Goal: Transaction & Acquisition: Download file/media

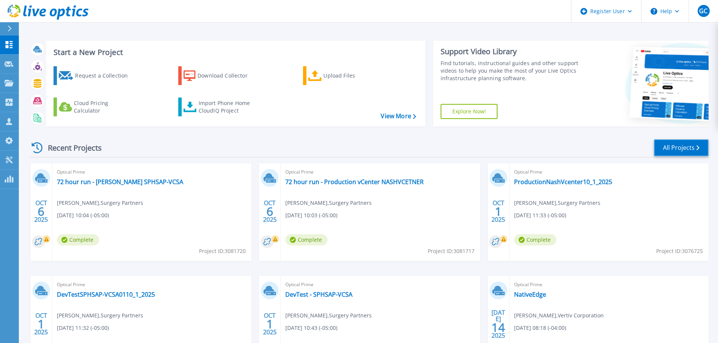
click at [672, 148] on link "All Projects" at bounding box center [681, 147] width 55 height 17
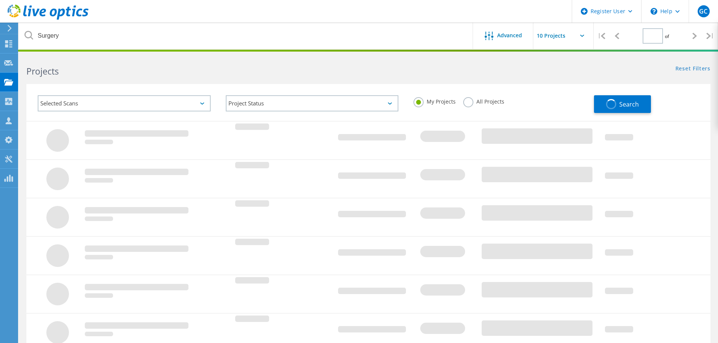
type input "1"
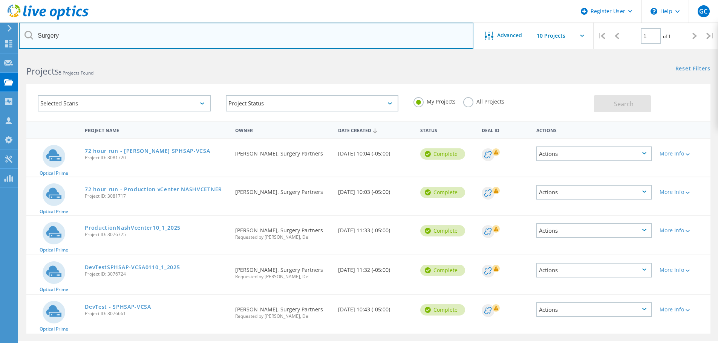
click at [104, 38] on input "Surgery" at bounding box center [246, 36] width 454 height 26
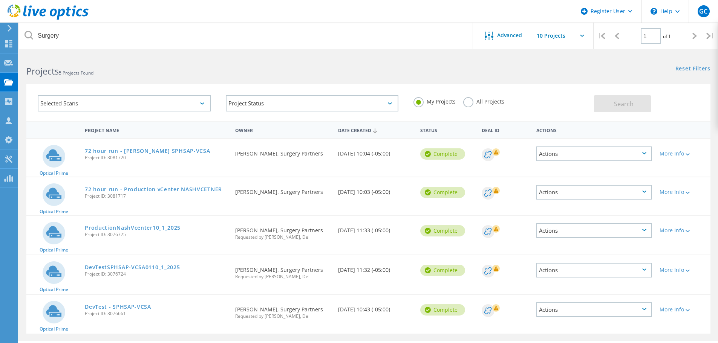
click at [472, 101] on label "All Projects" at bounding box center [483, 100] width 41 height 7
click at [0, 0] on input "All Projects" at bounding box center [0, 0] width 0 height 0
click at [631, 101] on span "Search" at bounding box center [624, 104] width 20 height 8
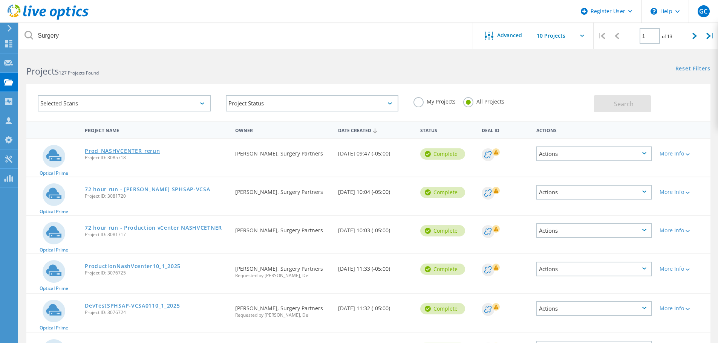
click at [153, 153] on link "Prod_NASHVCENTER_rerun" at bounding box center [122, 150] width 75 height 5
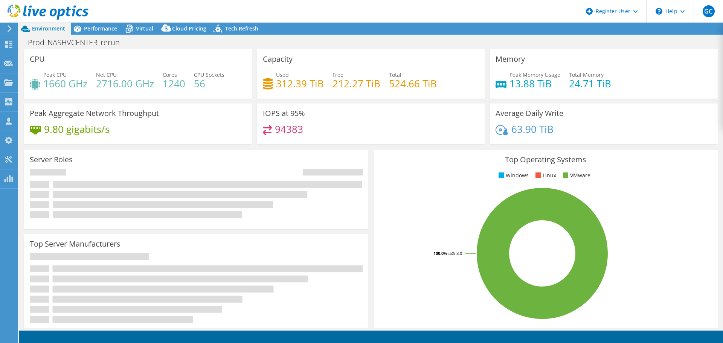
select select "USD"
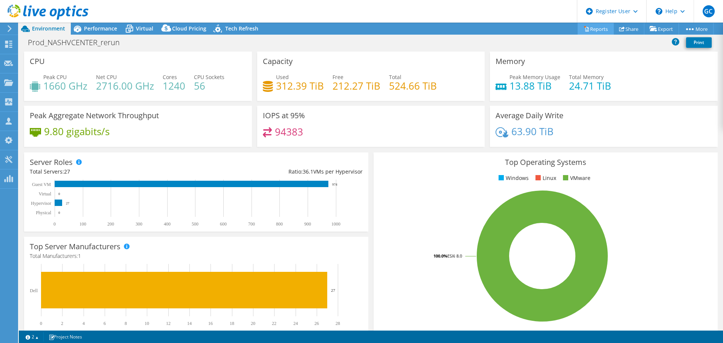
click at [588, 32] on link "Reports" at bounding box center [596, 29] width 36 height 12
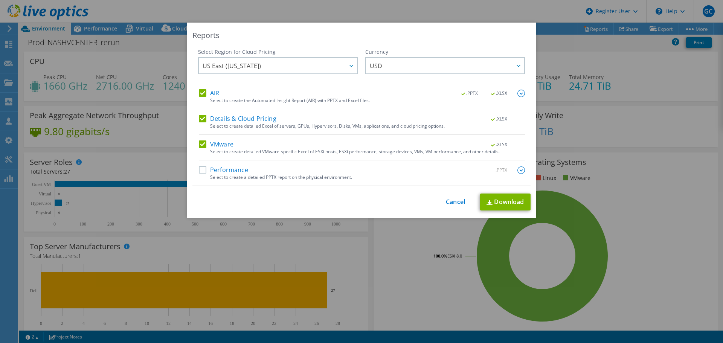
click at [199, 170] on label "Performance" at bounding box center [223, 170] width 49 height 8
click at [0, 0] on input "Performance" at bounding box center [0, 0] width 0 height 0
click at [493, 208] on link "Download" at bounding box center [505, 202] width 50 height 17
click at [454, 200] on link "Cancel" at bounding box center [455, 202] width 19 height 7
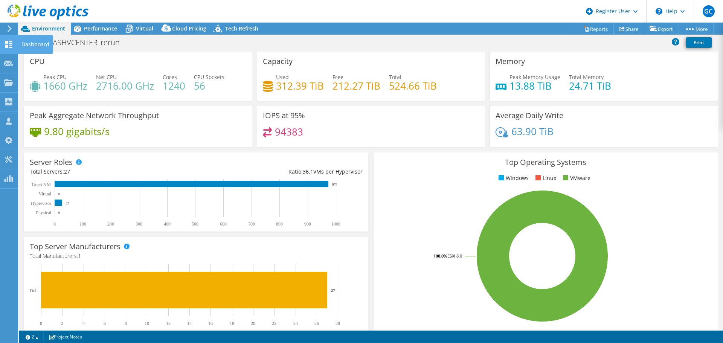
click at [32, 43] on div "Dashboard" at bounding box center [35, 44] width 35 height 19
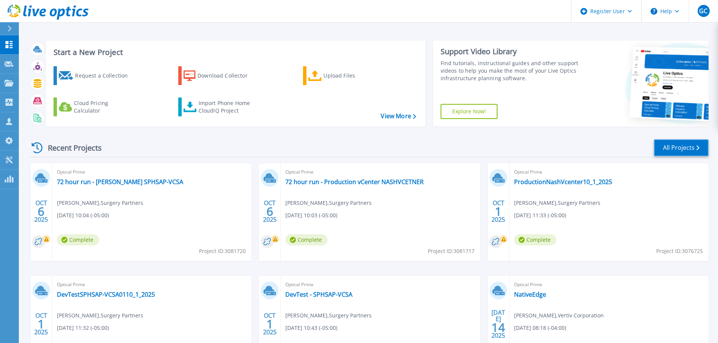
click at [677, 149] on link "All Projects" at bounding box center [681, 147] width 55 height 17
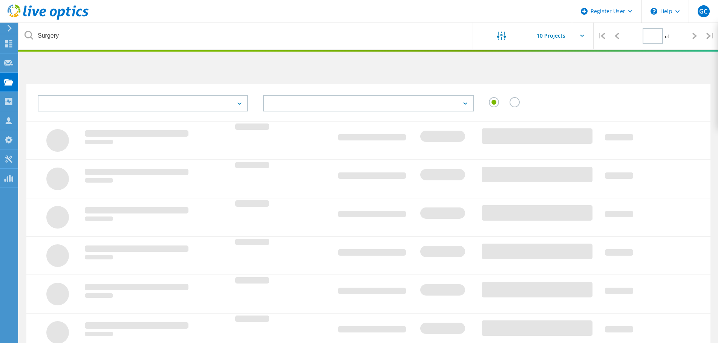
type input "1"
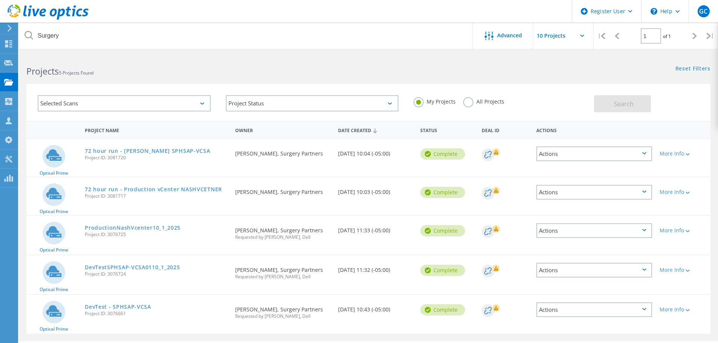
click at [471, 102] on label "All Projects" at bounding box center [483, 100] width 41 height 7
click at [0, 0] on input "All Projects" at bounding box center [0, 0] width 0 height 0
click at [617, 112] on button "Search" at bounding box center [622, 103] width 57 height 17
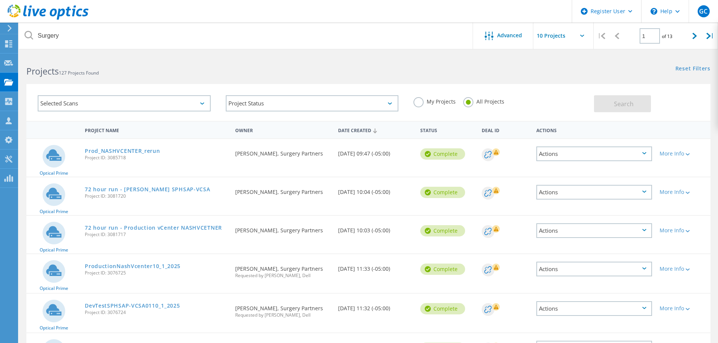
drag, startPoint x: 133, startPoint y: 159, endPoint x: 83, endPoint y: 160, distance: 49.7
click at [83, 160] on div "Prod_NASHVCENTER_rerun Project ID: 3085718" at bounding box center [156, 153] width 150 height 29
copy span "Project ID: 3085718"
click at [144, 151] on link "Prod_NASHVCENTER_rerun" at bounding box center [122, 150] width 75 height 5
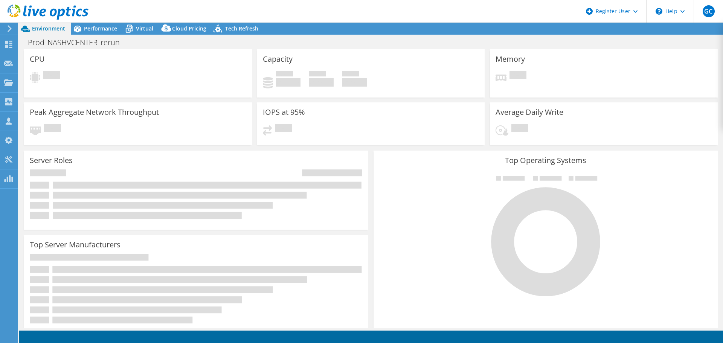
select select "USD"
